Goal: Use online tool/utility: Utilize a website feature to perform a specific function

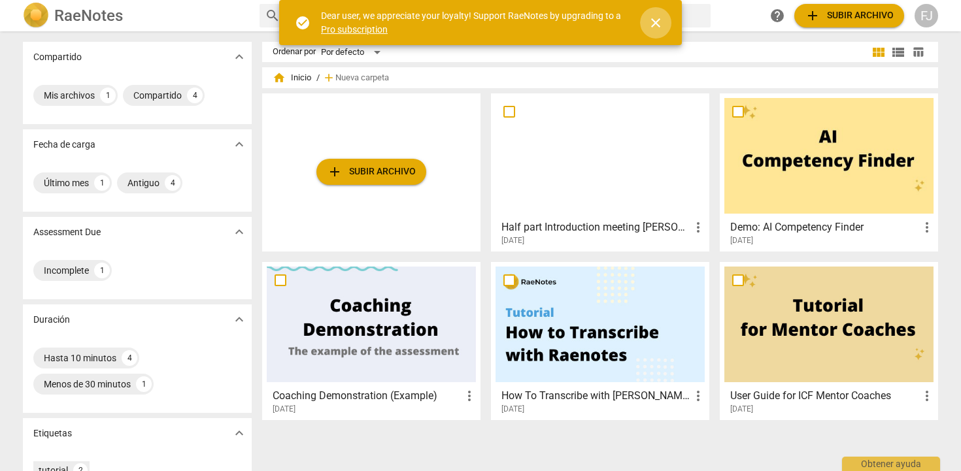
click at [658, 27] on span "close" at bounding box center [656, 23] width 16 height 16
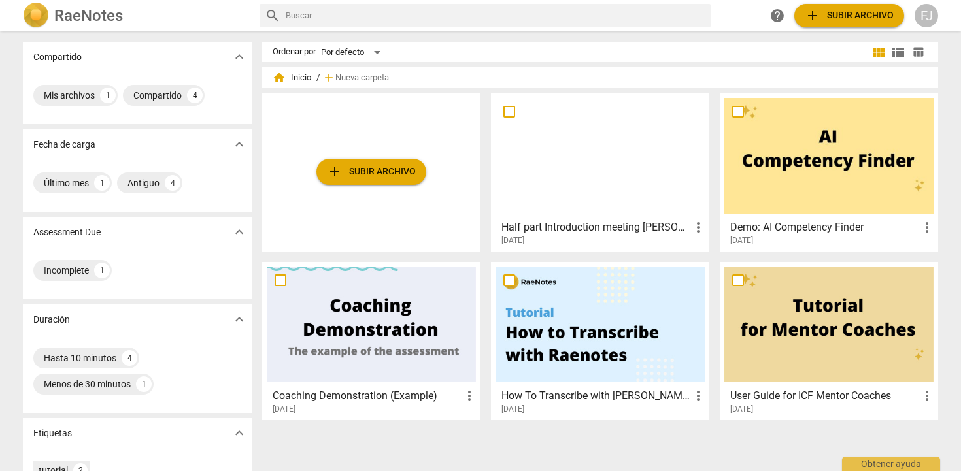
click at [410, 301] on div at bounding box center [371, 325] width 209 height 116
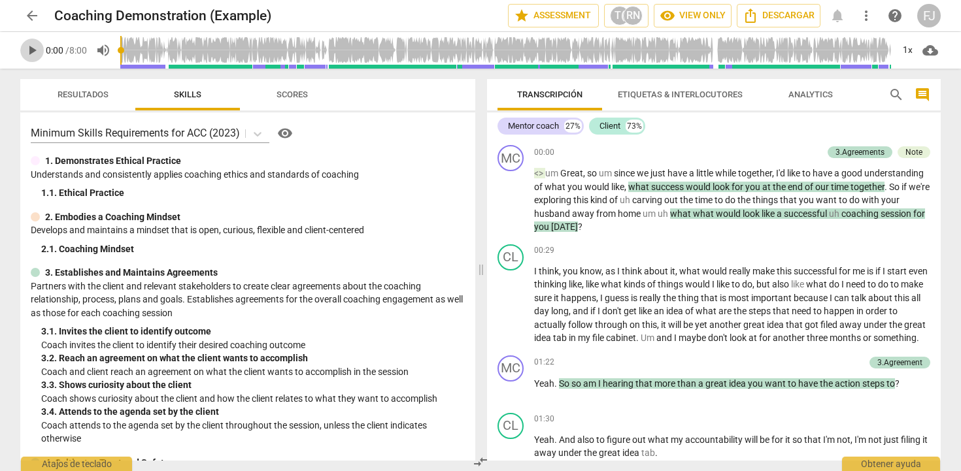
click at [35, 54] on span "play_arrow" at bounding box center [32, 50] width 16 height 16
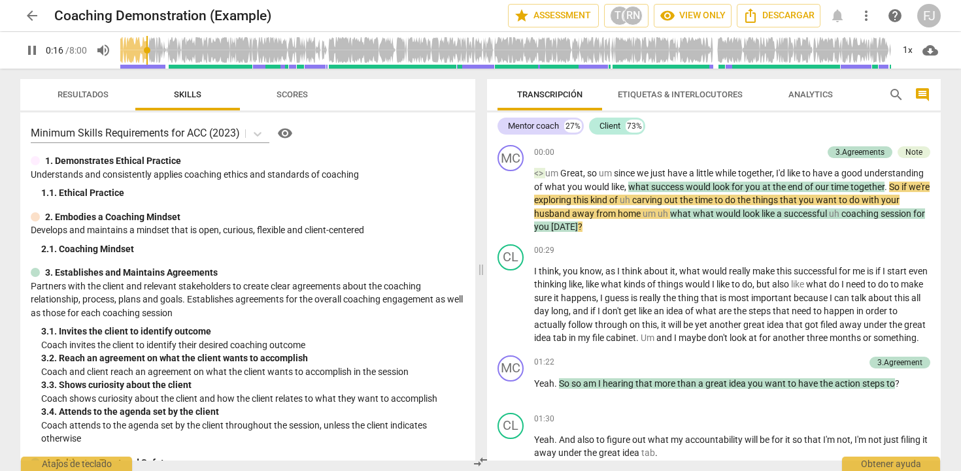
click at [290, 90] on span "Scores" at bounding box center [291, 95] width 31 height 10
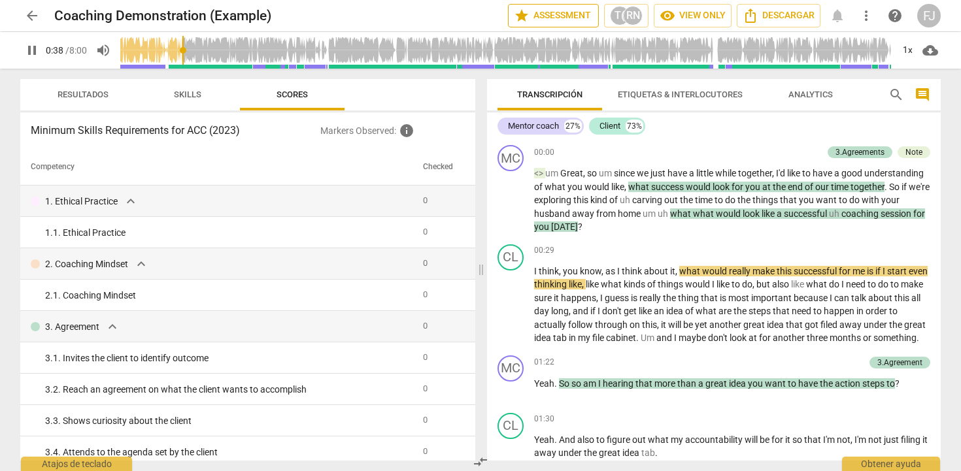
click at [533, 16] on span "star Assessment" at bounding box center [553, 16] width 79 height 16
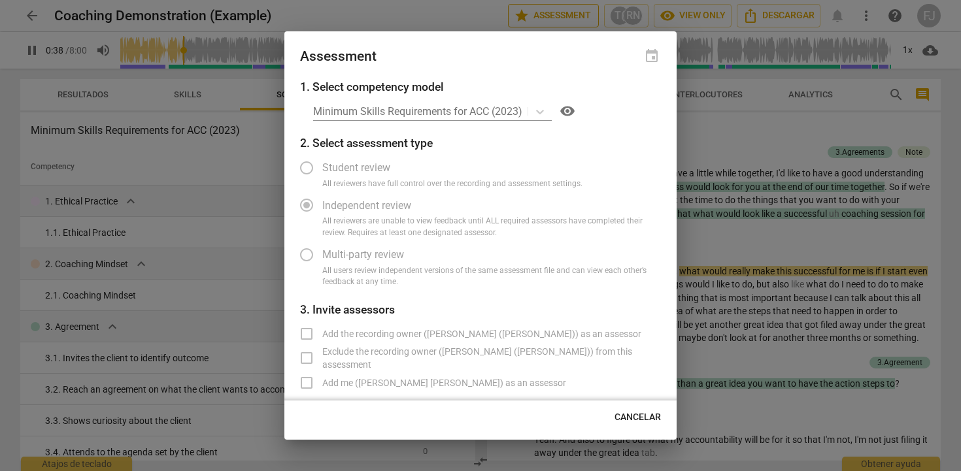
type input "39"
radio input "false"
type input "42"
click at [631, 420] on span "Cancelar" at bounding box center [637, 417] width 46 height 13
radio input "false"
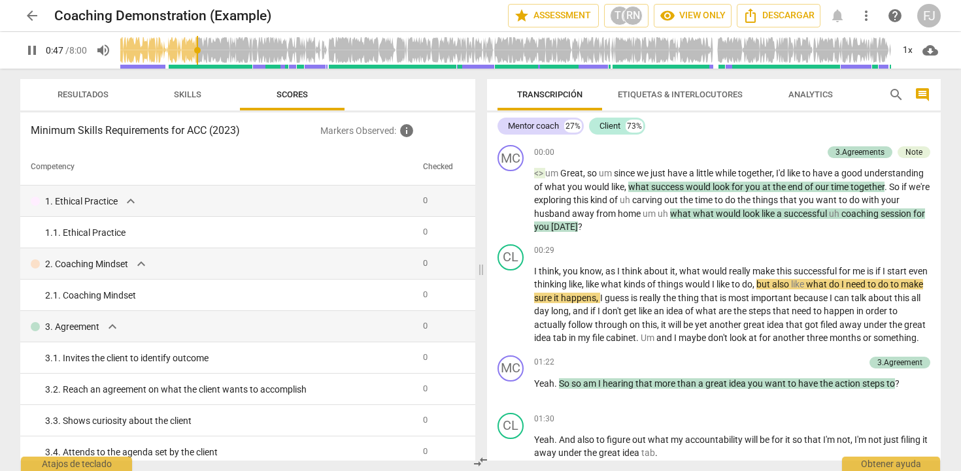
click at [34, 47] on span "pause" at bounding box center [32, 50] width 16 height 16
type input "48"
